Goal: Task Accomplishment & Management: Manage account settings

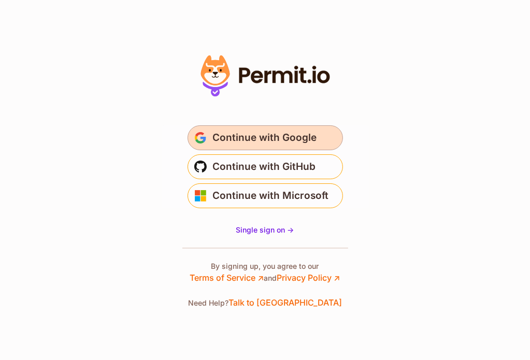
click at [249, 139] on span "Continue with Google" at bounding box center [265, 138] width 104 height 17
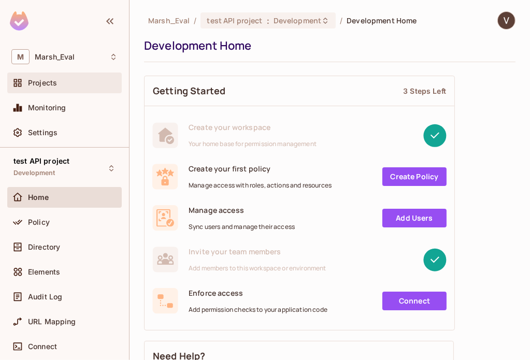
click at [55, 83] on span "Projects" at bounding box center [42, 83] width 29 height 8
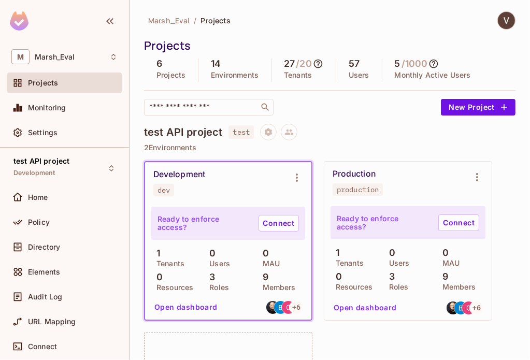
click at [498, 19] on img at bounding box center [506, 20] width 17 height 17
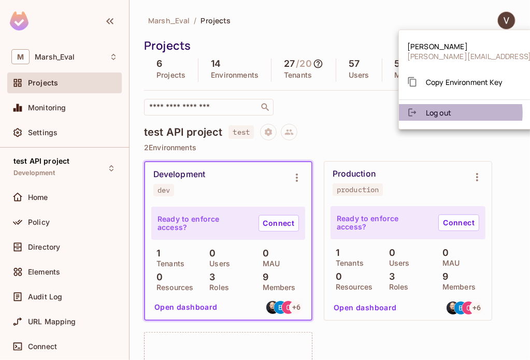
click at [455, 112] on li "Log out" at bounding box center [529, 112] width 260 height 17
